Goal: Check status

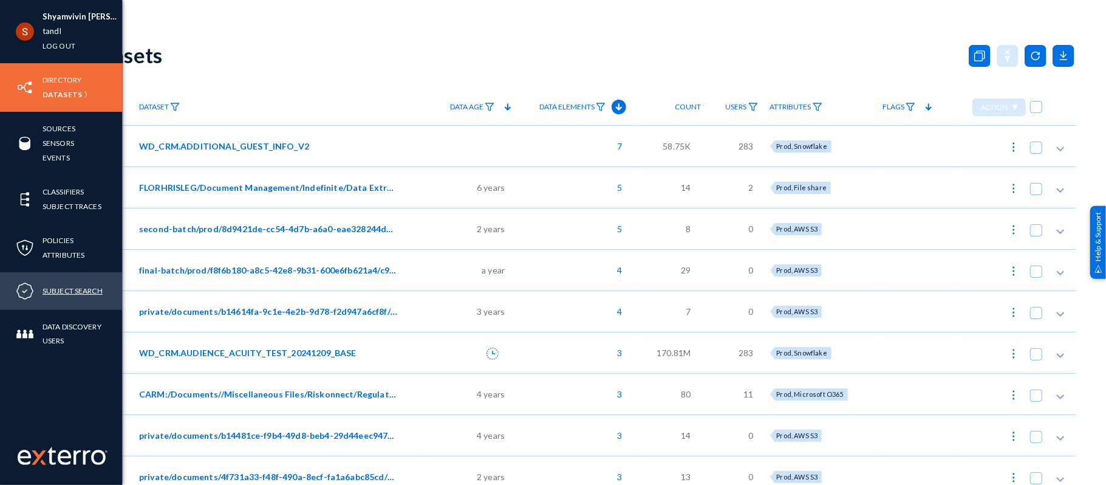
click at [60, 286] on link "Subject Search" at bounding box center [73, 291] width 60 height 14
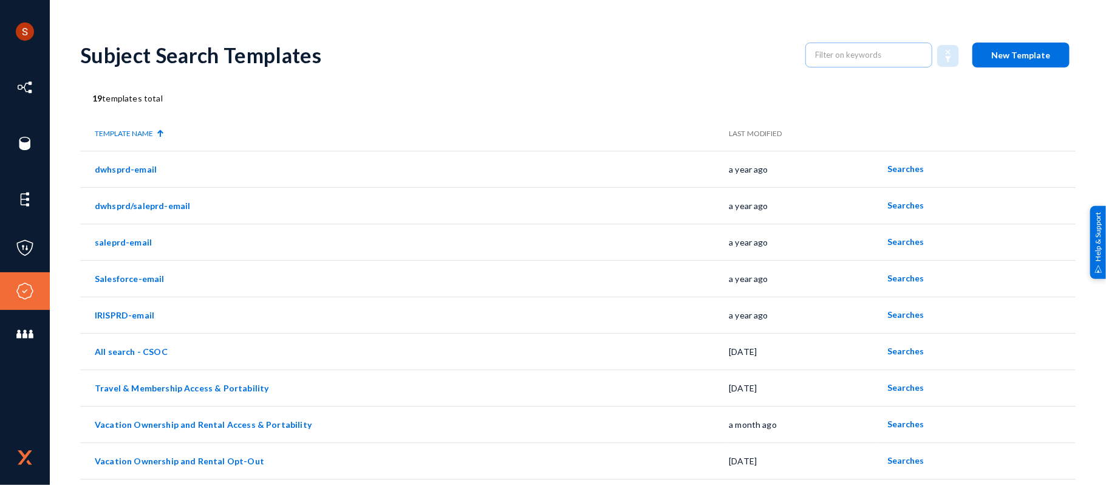
click at [616, 3] on div "Shyamvivin [PERSON_NAME] [PERSON_NAME] tandl Log out Directory Datasets Sources…" at bounding box center [553, 242] width 1106 height 485
click at [886, 417] on button "Searches" at bounding box center [907, 424] width 56 height 22
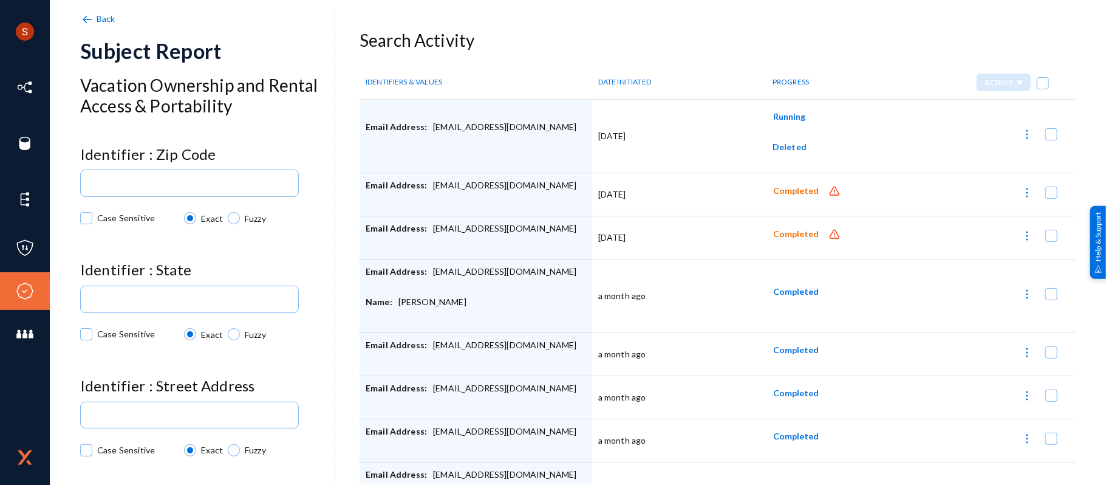
click at [520, 4] on div "Shyamvivin [PERSON_NAME] [PERSON_NAME] tandl Log out Directory Datasets Sources…" at bounding box center [553, 242] width 1106 height 485
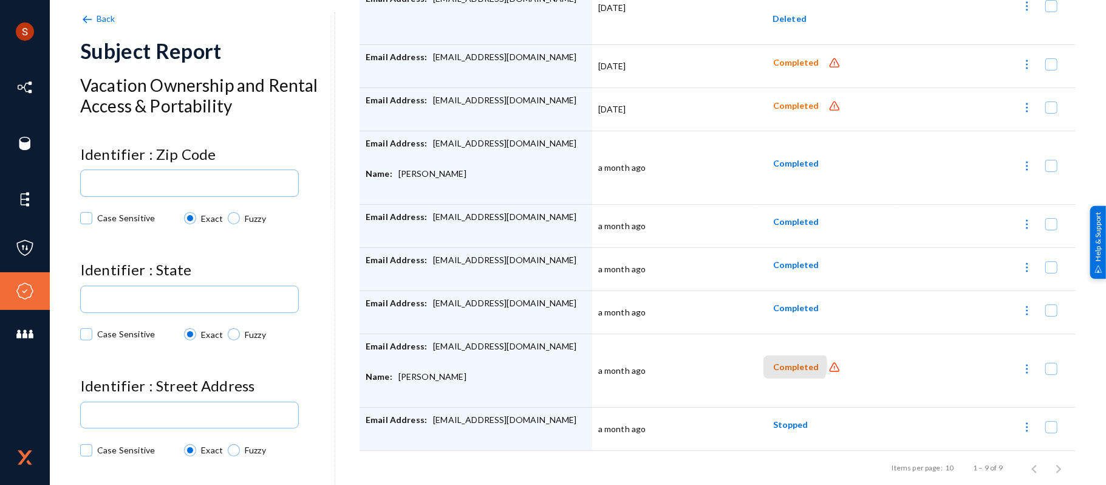
click at [781, 362] on span "Completed" at bounding box center [797, 367] width 46 height 10
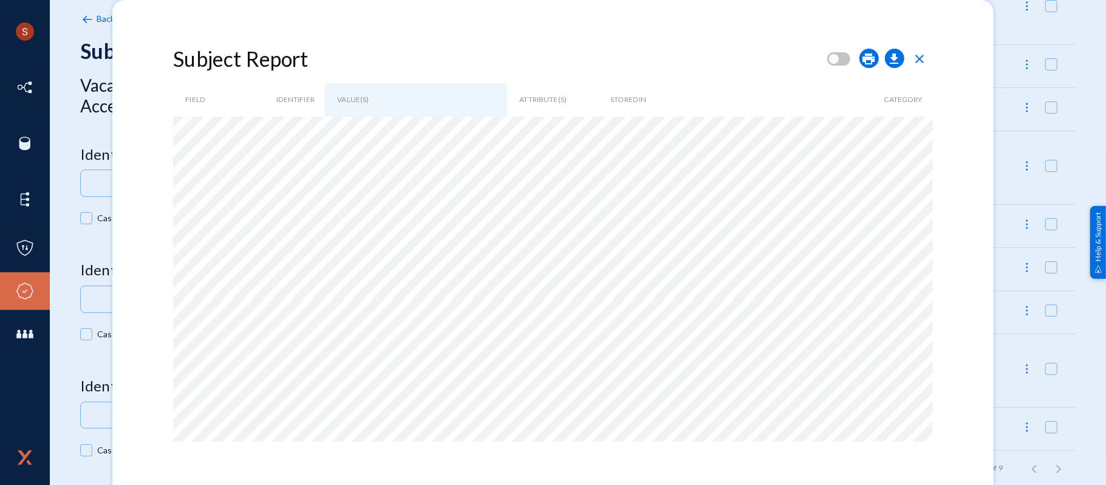
click at [319, 2] on mat-dialog-container "Subject Report print download close FIELD IDENTIFIER VALUE(S) ATTRIBUTE(S) STOR…" at bounding box center [552, 249] width 881 height 499
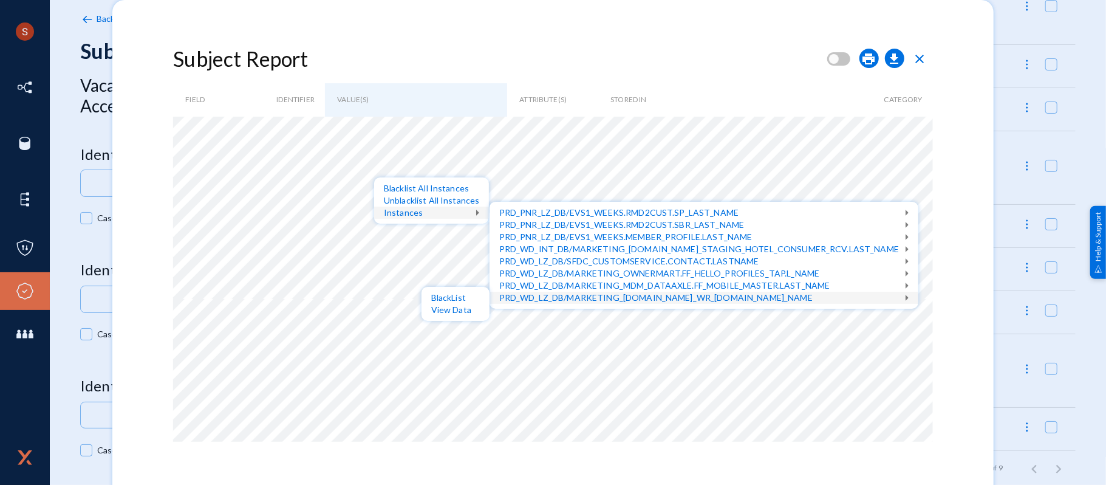
click at [239, 24] on div at bounding box center [553, 242] width 1106 height 485
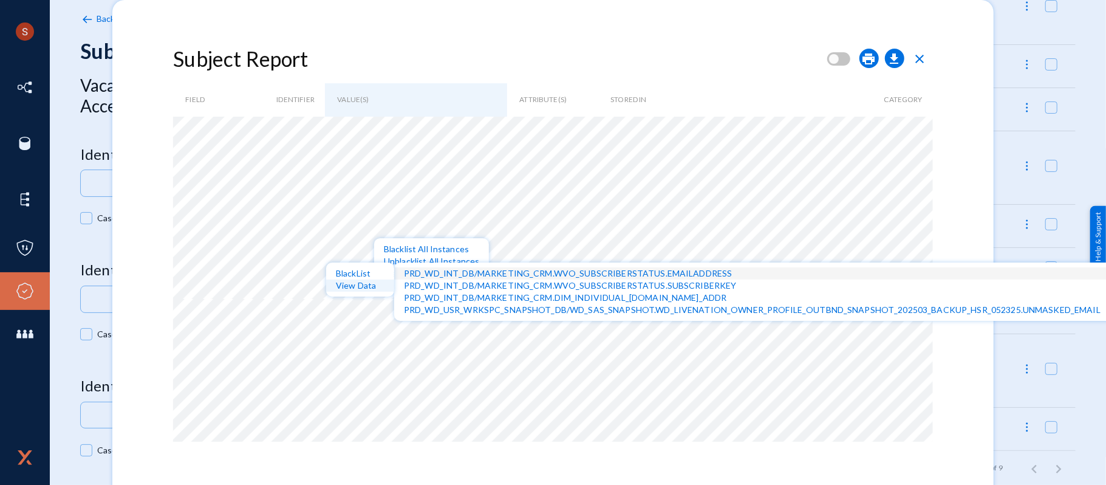
click at [375, 282] on div "View Data" at bounding box center [360, 286] width 68 height 12
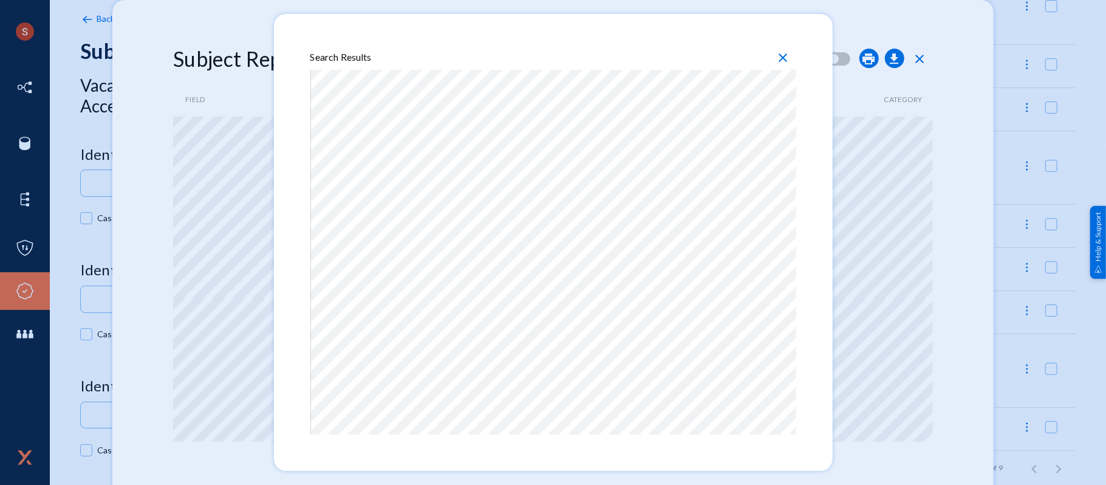
click at [992, 46] on div at bounding box center [553, 242] width 1106 height 485
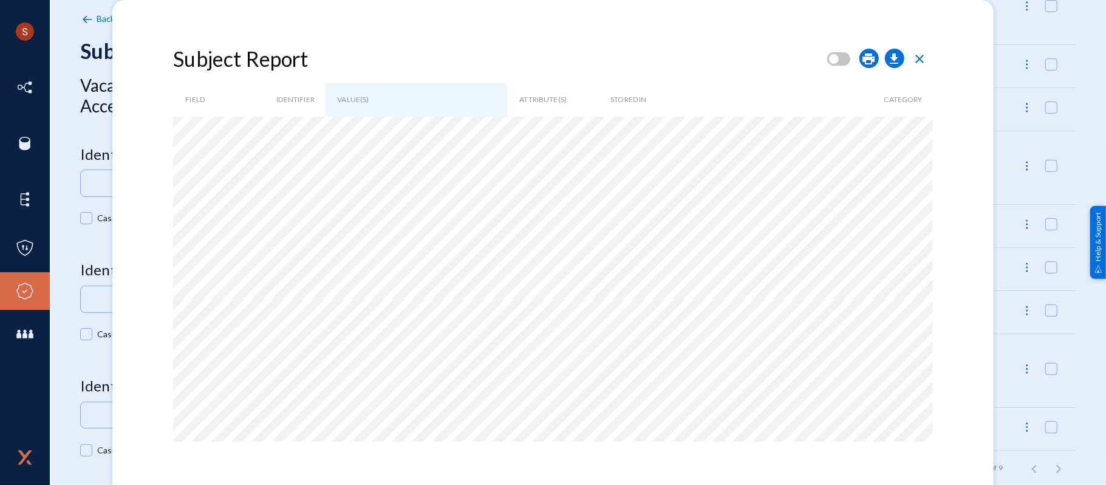
click at [924, 59] on span "close" at bounding box center [920, 59] width 15 height 15
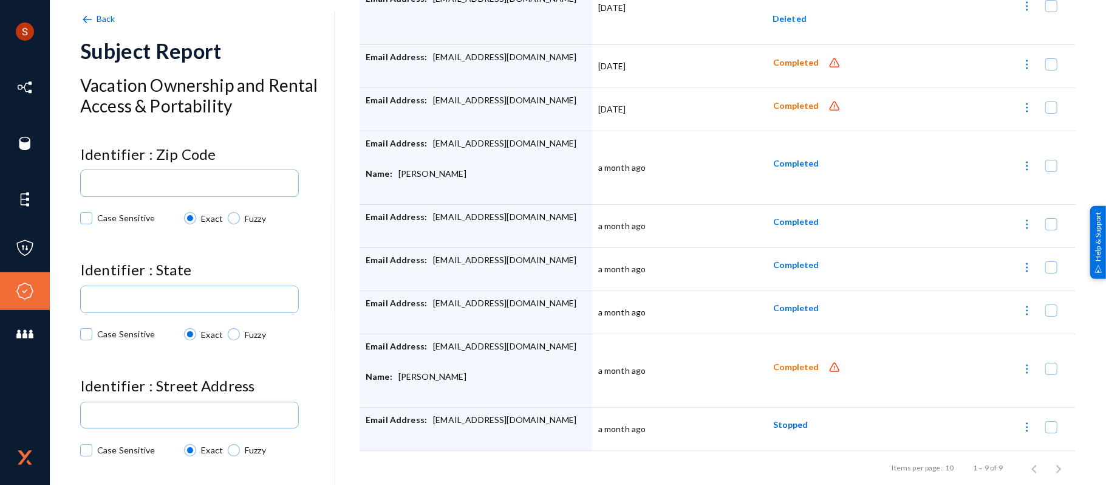
scroll to position [0, 0]
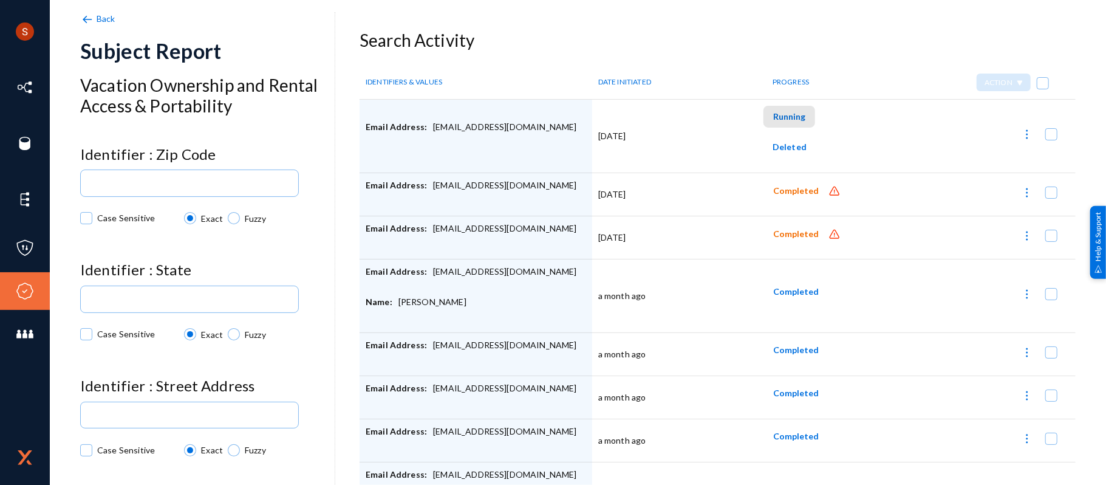
click at [783, 122] on button "Running" at bounding box center [790, 117] width 52 height 22
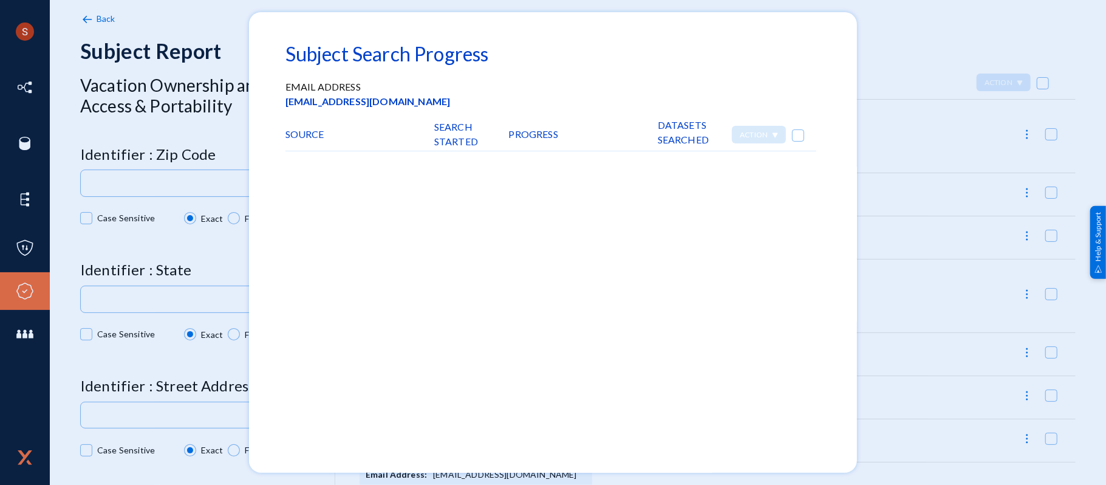
click at [904, 57] on div at bounding box center [553, 242] width 1106 height 485
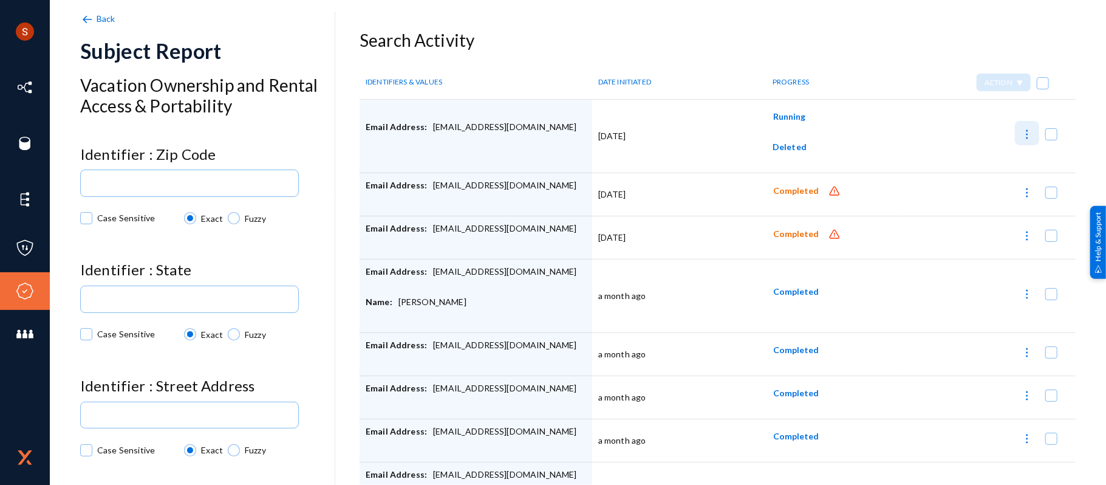
click at [1021, 136] on img at bounding box center [1027, 134] width 12 height 12
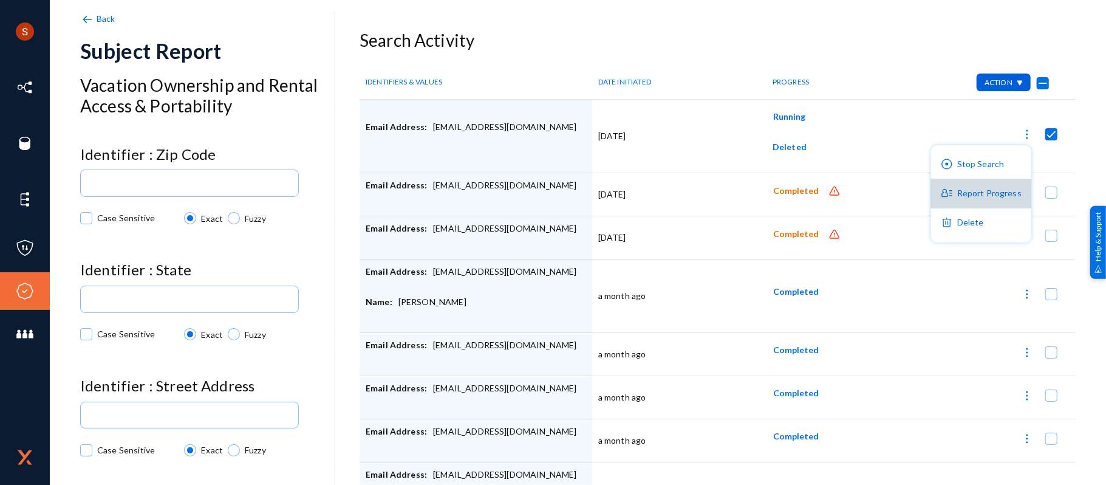
click at [995, 183] on button "Report Progress" at bounding box center [981, 193] width 100 height 29
checkbox input "false"
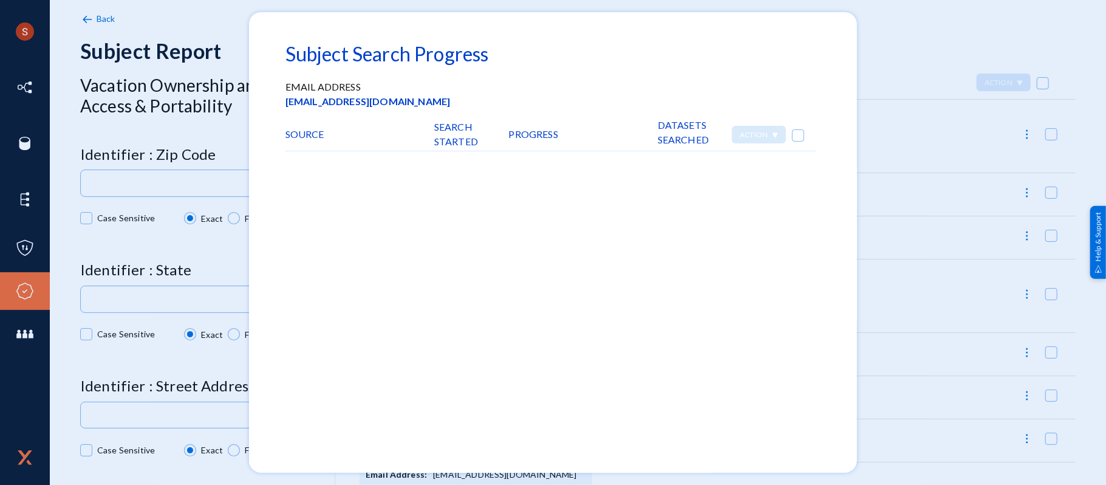
click at [797, 129] on span at bounding box center [798, 135] width 12 height 12
click at [798, 141] on input "checkbox" at bounding box center [798, 141] width 1 height 1
checkbox input "true"
click at [746, 127] on div "Action" at bounding box center [759, 135] width 54 height 18
click at [886, 72] on div at bounding box center [553, 242] width 1106 height 485
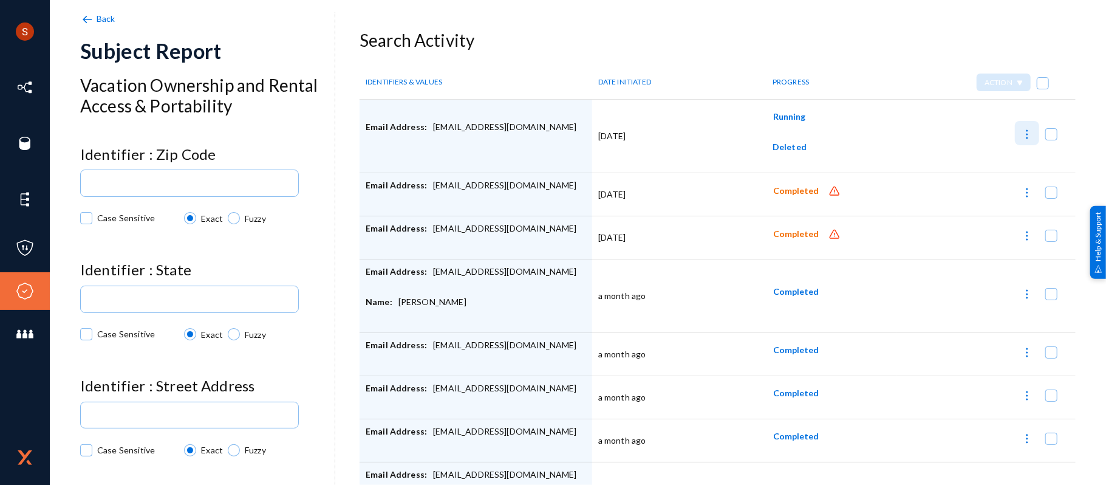
click at [1021, 139] on img at bounding box center [1027, 134] width 12 height 12
click at [883, 76] on div at bounding box center [553, 242] width 1106 height 485
checkbox input "false"
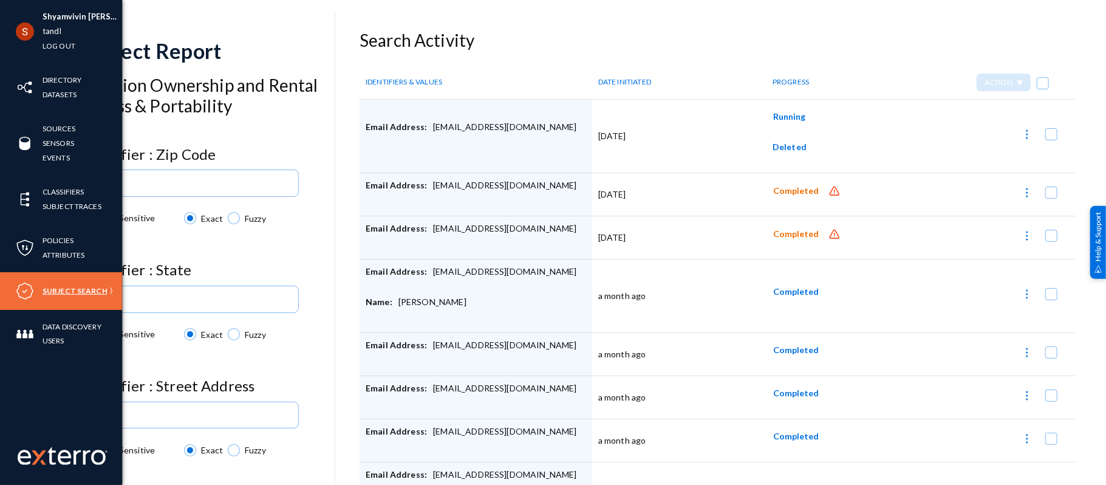
click at [44, 292] on link "Subject Search" at bounding box center [75, 291] width 65 height 14
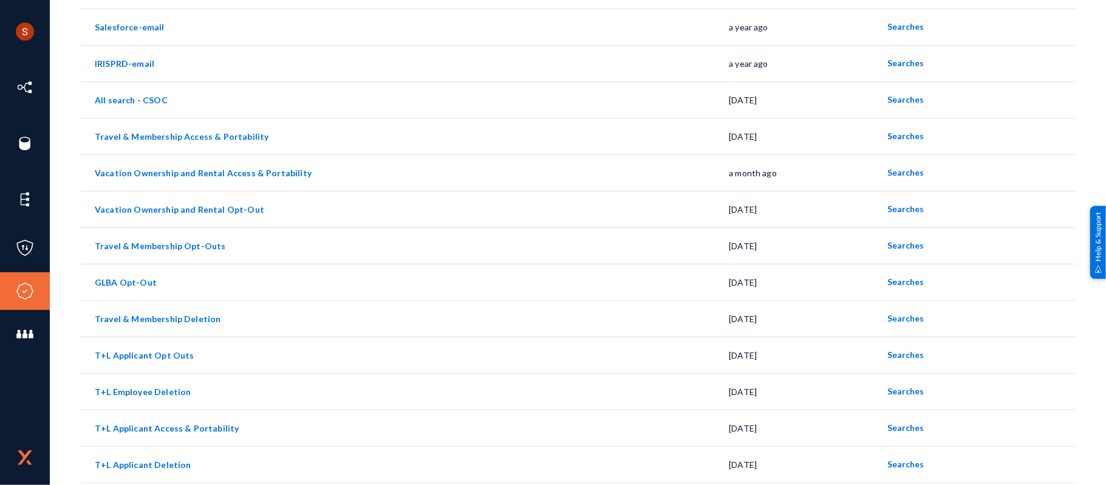
scroll to position [358, 0]
